Goal: Information Seeking & Learning: Learn about a topic

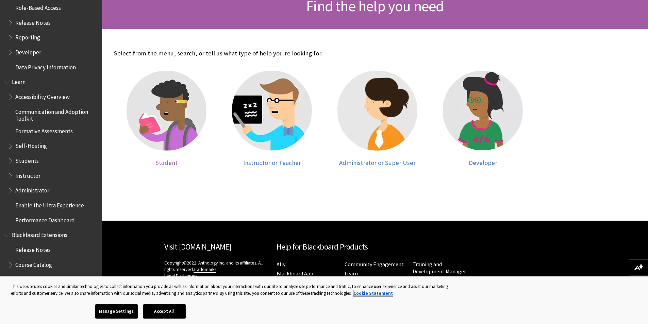
scroll to position [101, 0]
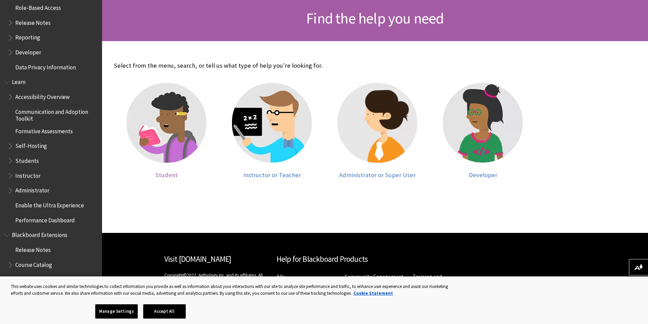
click at [166, 136] on img at bounding box center [167, 123] width 80 height 80
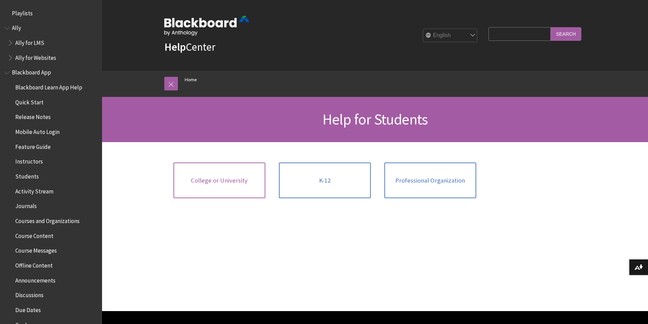
click at [228, 186] on link "College or University" at bounding box center [219, 181] width 92 height 36
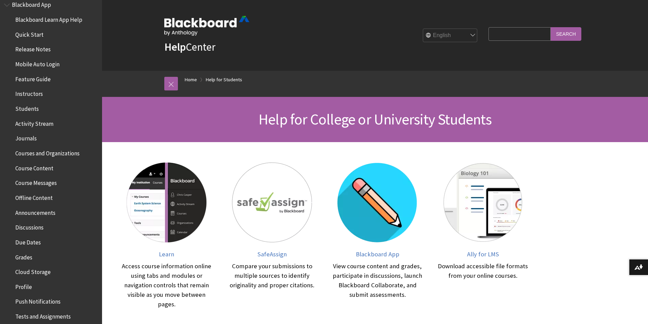
scroll to position [68, 0]
click at [510, 38] on input "Search Query" at bounding box center [519, 33] width 62 height 13
type input "Kaltura"
click at [551, 27] on input "Search" at bounding box center [566, 33] width 31 height 13
click at [572, 31] on input "Search" at bounding box center [566, 33] width 31 height 13
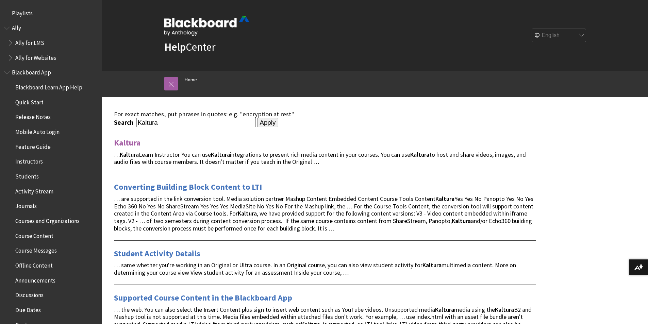
click at [129, 142] on link "Kaltura" at bounding box center [127, 142] width 27 height 11
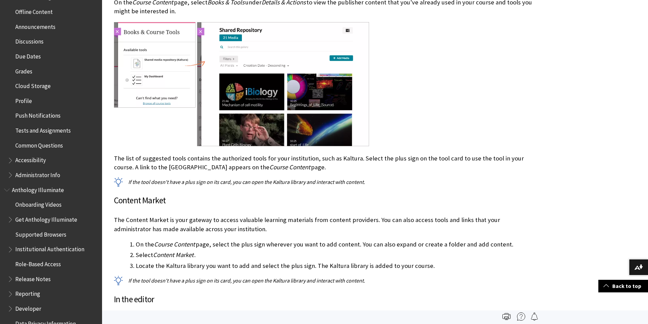
scroll to position [442, 0]
